Goal: Task Accomplishment & Management: Manage account settings

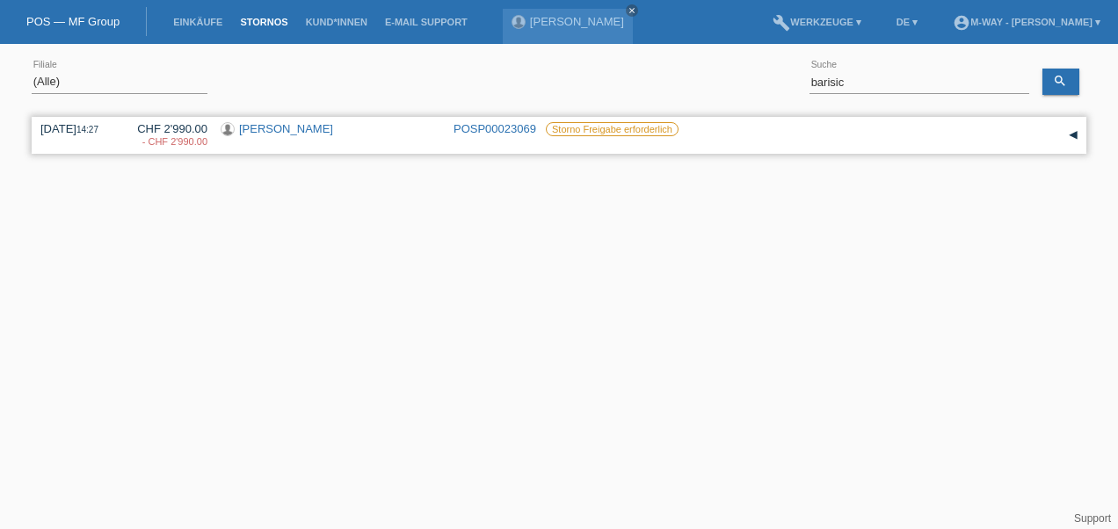
click at [1075, 138] on div "▾" at bounding box center [1073, 135] width 26 height 26
